Goal: Task Accomplishment & Management: Complete application form

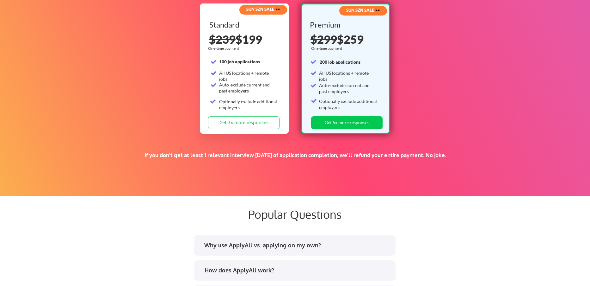
scroll to position [1076, 0]
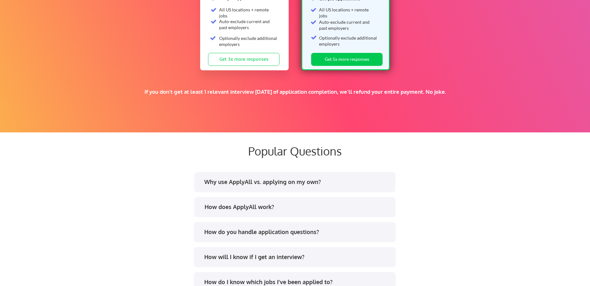
click at [266, 178] on div "Why use ApplyAll vs. applying on my own?" at bounding box center [297, 182] width 186 height 8
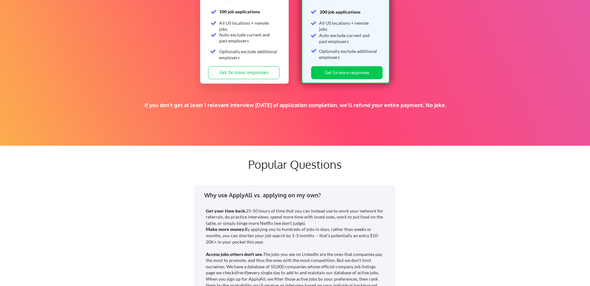
scroll to position [981, 0]
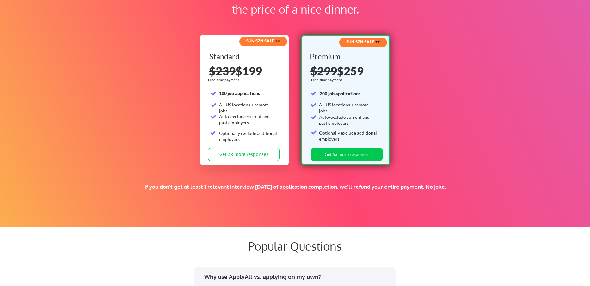
click at [260, 41] on strong "SUN SZN SALE 🕶️" at bounding box center [263, 40] width 34 height 5
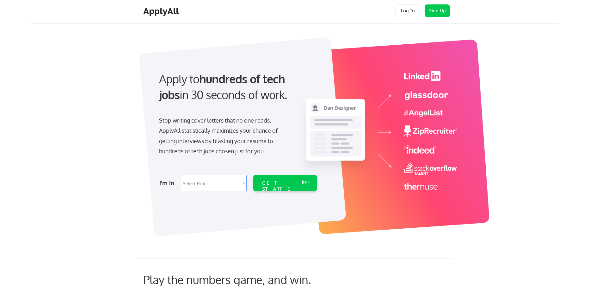
scroll to position [0, 0]
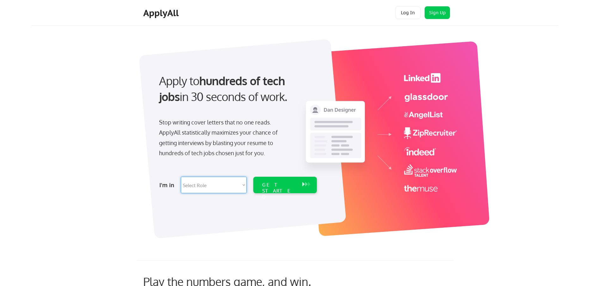
click at [230, 184] on select "Select Role Software Engineering Product Management Customer Success Sales UI/U…" at bounding box center [214, 185] width 66 height 16
select select ""engineering""
click at [181, 177] on select "Select Role Software Engineering Product Management Customer Success Sales UI/U…" at bounding box center [214, 185] width 66 height 16
select select ""engineering""
click at [287, 185] on div "GET STARTED" at bounding box center [279, 191] width 34 height 18
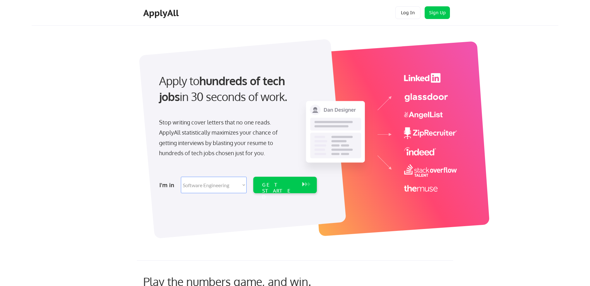
select select ""engineering""
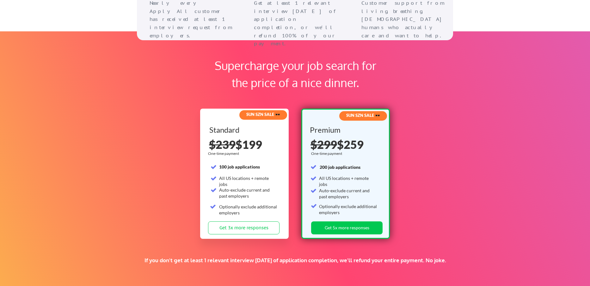
scroll to position [949, 0]
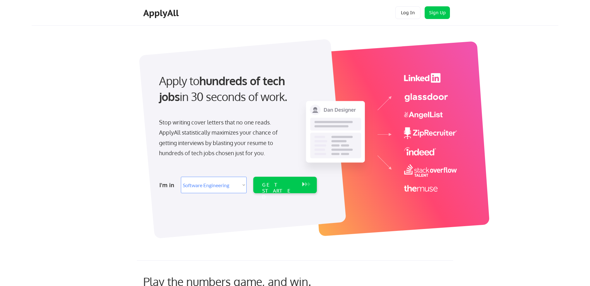
select select ""engineering""
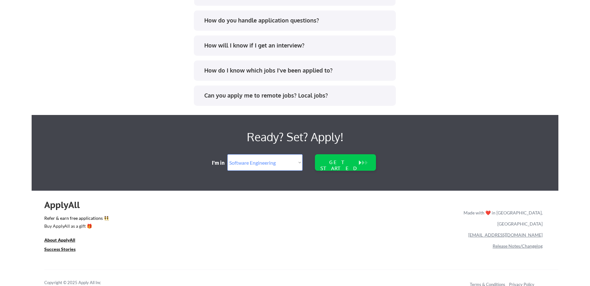
scroll to position [1296, 0]
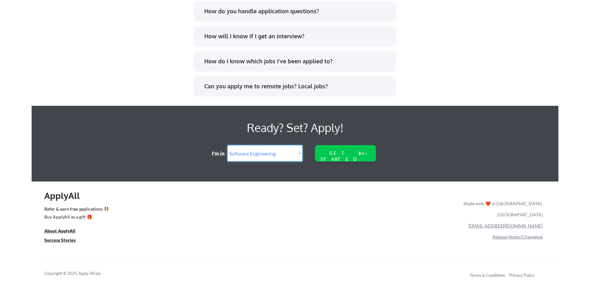
click at [296, 152] on select "Select Role Software Engineering Product Management Customer Success Sales UI/U…" at bounding box center [264, 153] width 75 height 16
click at [350, 151] on div "GET STARTED" at bounding box center [339, 156] width 40 height 12
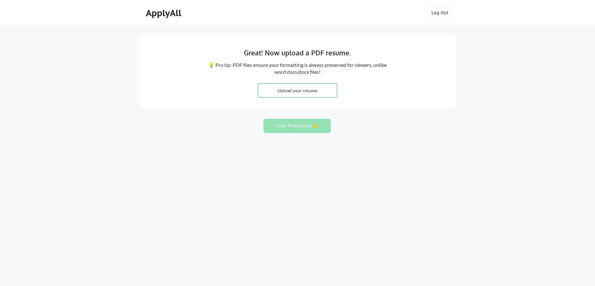
click at [315, 91] on input "file" at bounding box center [297, 91] width 79 height 14
type input "C:\fakepath\[PERSON_NAME] Resume updated (3).pdf"
click at [300, 124] on button "Enter Preferences 👉" at bounding box center [297, 126] width 67 height 14
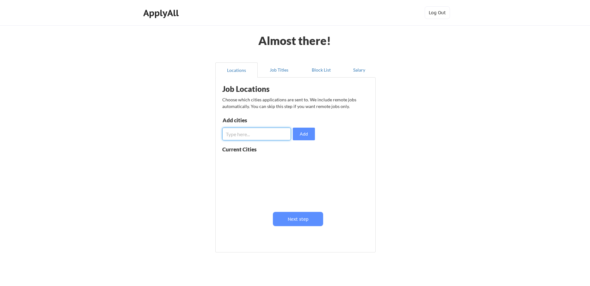
click at [275, 133] on input "input" at bounding box center [256, 134] width 69 height 13
type input "Austin"
click at [303, 136] on button "Add" at bounding box center [304, 134] width 22 height 13
click at [300, 219] on button "Next step" at bounding box center [298, 219] width 50 height 14
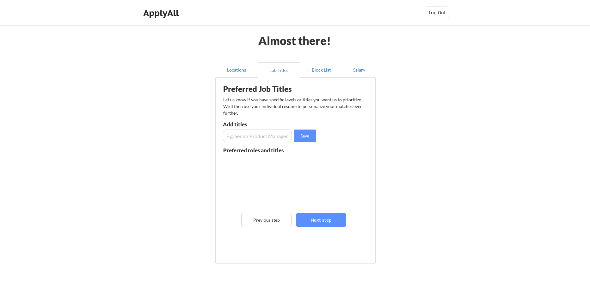
click at [262, 140] on input "input" at bounding box center [257, 135] width 69 height 13
type input "QA Analyst"
click at [302, 133] on button "Save" at bounding box center [305, 135] width 22 height 13
click at [269, 138] on input "input" at bounding box center [257, 135] width 69 height 13
type input "QA Engineer"
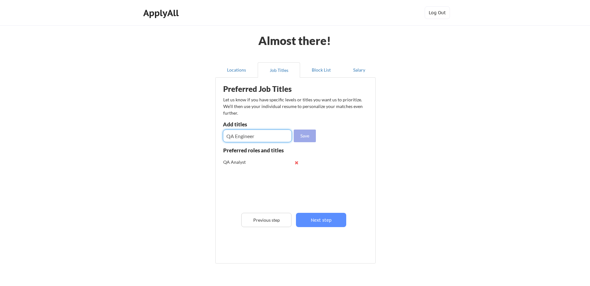
click at [303, 138] on button "Save" at bounding box center [305, 135] width 22 height 13
click at [262, 138] on input "input" at bounding box center [257, 135] width 69 height 13
type input "Senior QA Analyst"
click at [311, 134] on button "Save" at bounding box center [305, 135] width 22 height 13
click at [258, 137] on input "input" at bounding box center [257, 135] width 69 height 13
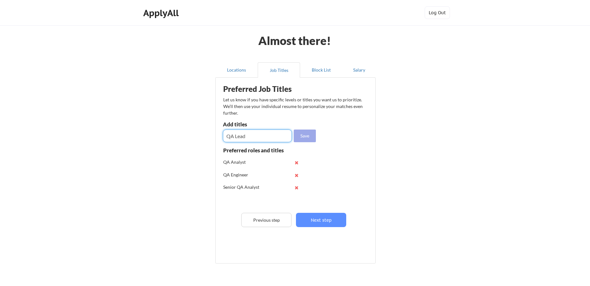
type input "QA Lead"
click at [297, 133] on button "Save" at bounding box center [305, 135] width 22 height 13
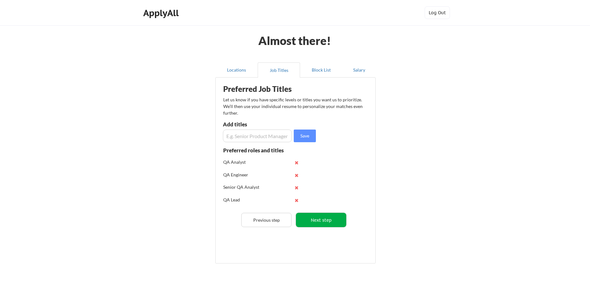
click at [310, 222] on button "Next step" at bounding box center [321, 220] width 50 height 14
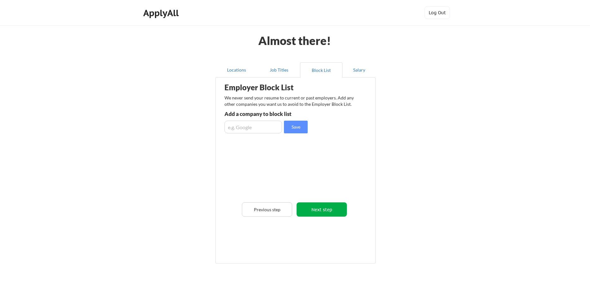
click at [319, 210] on button "Next step" at bounding box center [322, 209] width 50 height 14
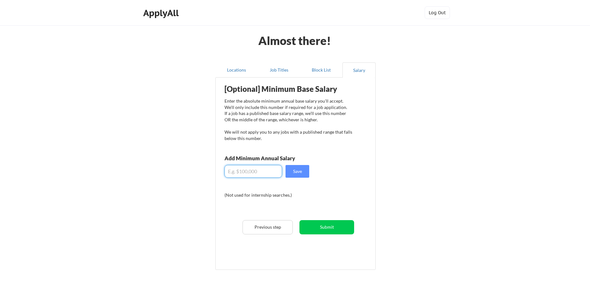
click at [261, 171] on input "input" at bounding box center [254, 171] width 58 height 13
type input "$100,000"
click at [313, 226] on button "Submit" at bounding box center [327, 227] width 55 height 14
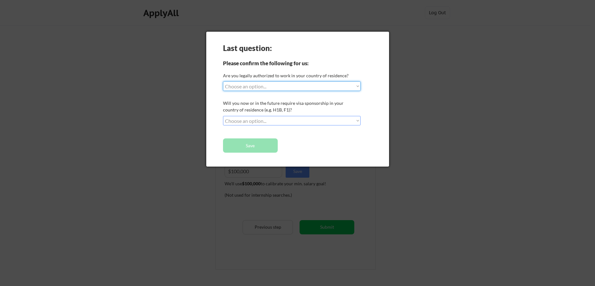
click at [281, 81] on select "Choose an option... Yes, I am a US Citizen Yes, I am a Canadian Citizen Yes, I …" at bounding box center [292, 85] width 138 height 9
select select ""yes__i_am_a_us_citizen""
click at [223, 81] on select "Choose an option... Yes, I am a US Citizen Yes, I am a Canadian Citizen Yes, I …" at bounding box center [292, 85] width 138 height 9
click at [287, 118] on select "Choose an option... No, I will not need sponsorship Yes, I will need sponsorship" at bounding box center [292, 120] width 138 height 9
select select ""no__i_will_not_need_sponsorship""
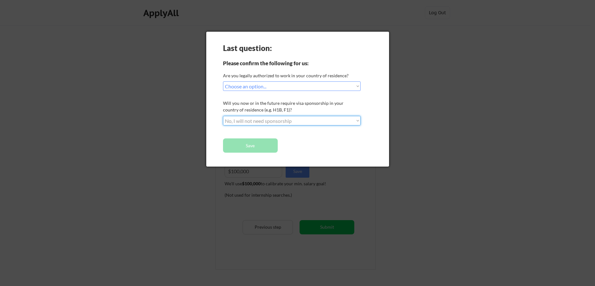
click at [223, 116] on select "Choose an option... No, I will not need sponsorship Yes, I will need sponsorship" at bounding box center [292, 120] width 138 height 9
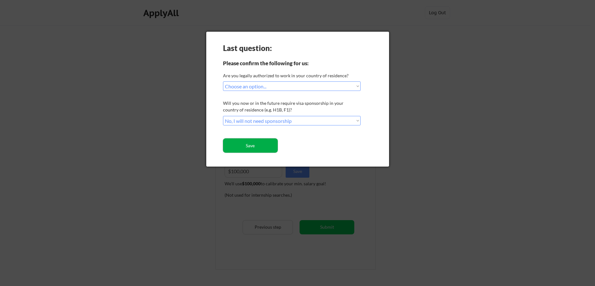
click at [259, 144] on button "Save" at bounding box center [250, 145] width 55 height 14
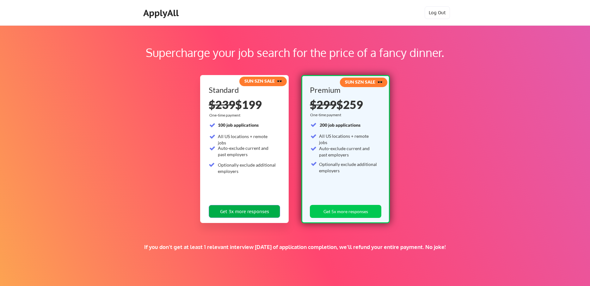
click at [237, 212] on button "Get 3x more responses" at bounding box center [245, 211] width 72 height 13
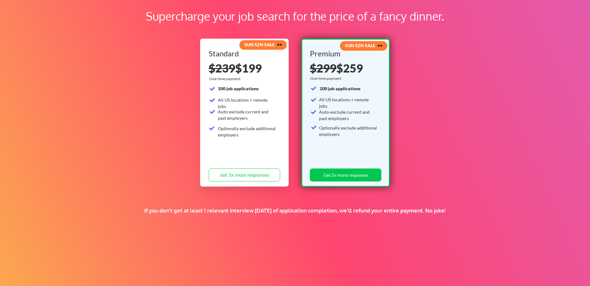
scroll to position [85, 0]
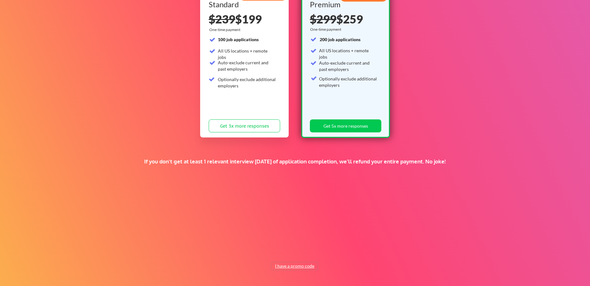
click at [298, 267] on button "I have a promo code" at bounding box center [294, 266] width 47 height 8
click at [275, 252] on input "input" at bounding box center [279, 251] width 59 height 13
type input "anthonyvideo"
click at [333, 252] on button "Submit" at bounding box center [328, 251] width 33 height 13
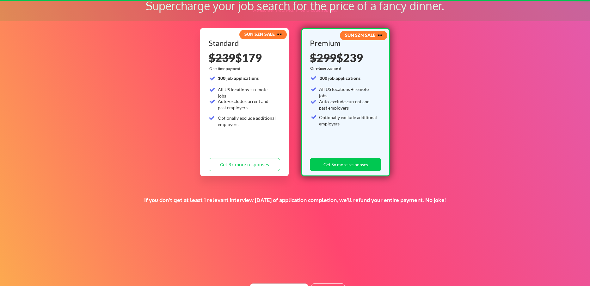
scroll to position [44, 0]
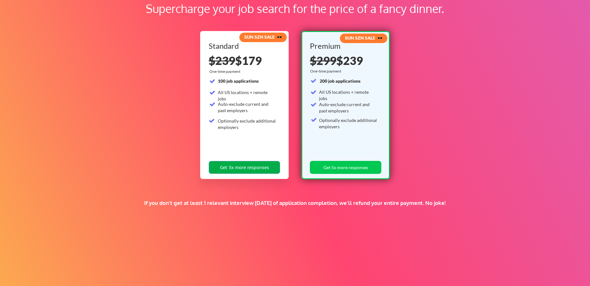
click at [249, 162] on button "Get 3x more responses" at bounding box center [245, 167] width 72 height 13
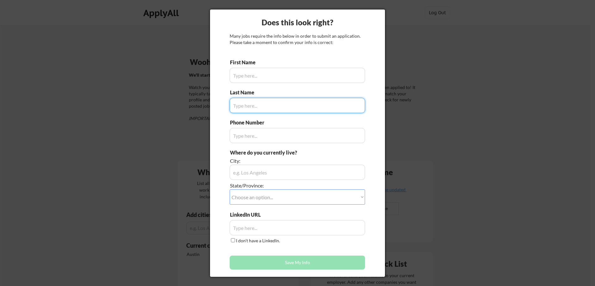
type input "Max"
type input "512.593.0333"
type input "[GEOGRAPHIC_DATA], [GEOGRAPHIC_DATA]"
type input "[PERSON_NAME]"
click at [270, 74] on input "input" at bounding box center [297, 75] width 135 height 15
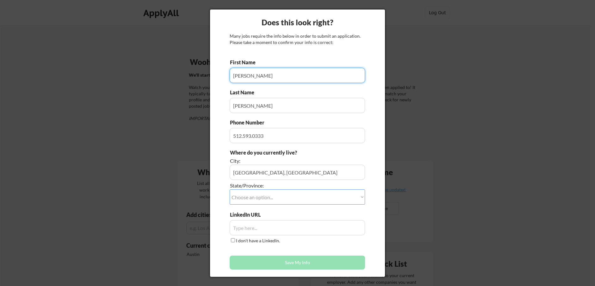
type input "[PERSON_NAME]"
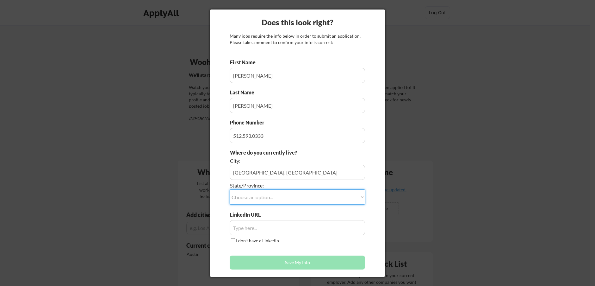
click at [298, 194] on select "Choose an option... Other/Not Applicable [US_STATE] [US_STATE] [GEOGRAPHIC_DATA…" at bounding box center [297, 196] width 135 height 15
select select ""[US_STATE]""
click at [230, 189] on select "Choose an option... Other/Not Applicable [US_STATE] [US_STATE] [GEOGRAPHIC_DATA…" at bounding box center [297, 196] width 135 height 15
click at [279, 225] on input "input" at bounding box center [297, 227] width 135 height 15
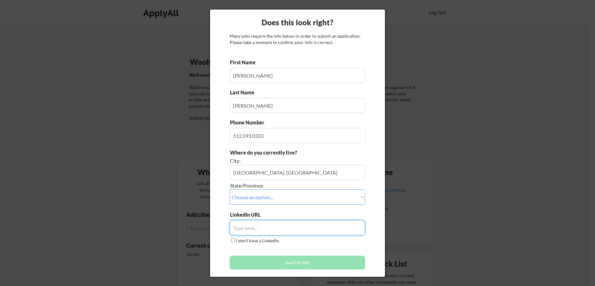
paste input "[URL][DOMAIN_NAME][PERSON_NAME]"
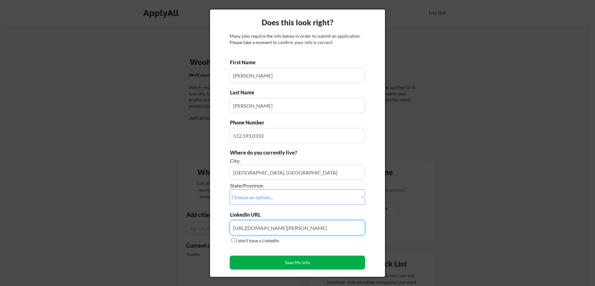
type input "[URL][DOMAIN_NAME][PERSON_NAME]"
click at [258, 265] on button "Save My Info" at bounding box center [297, 262] width 135 height 14
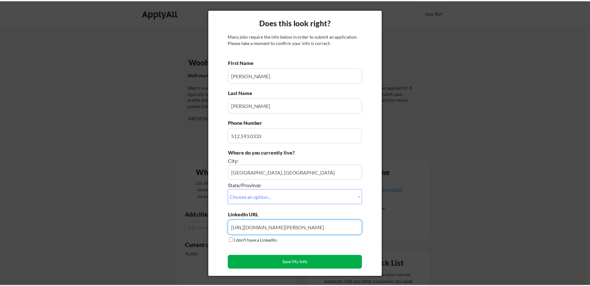
scroll to position [0, 0]
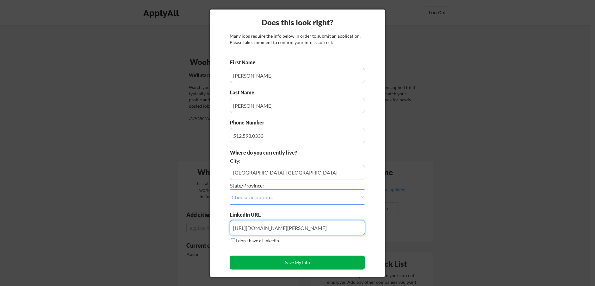
type input "[GEOGRAPHIC_DATA], [GEOGRAPHIC_DATA], [US_STATE]"
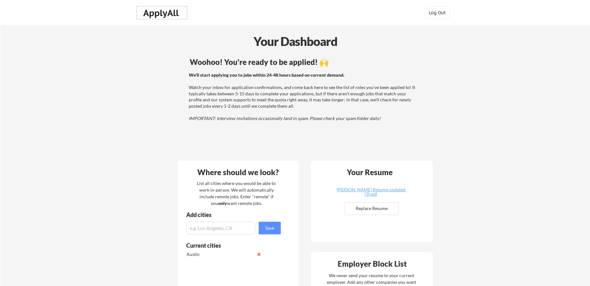
click at [167, 13] on div "ApplyAll" at bounding box center [161, 13] width 37 height 11
